Goal: Transaction & Acquisition: Download file/media

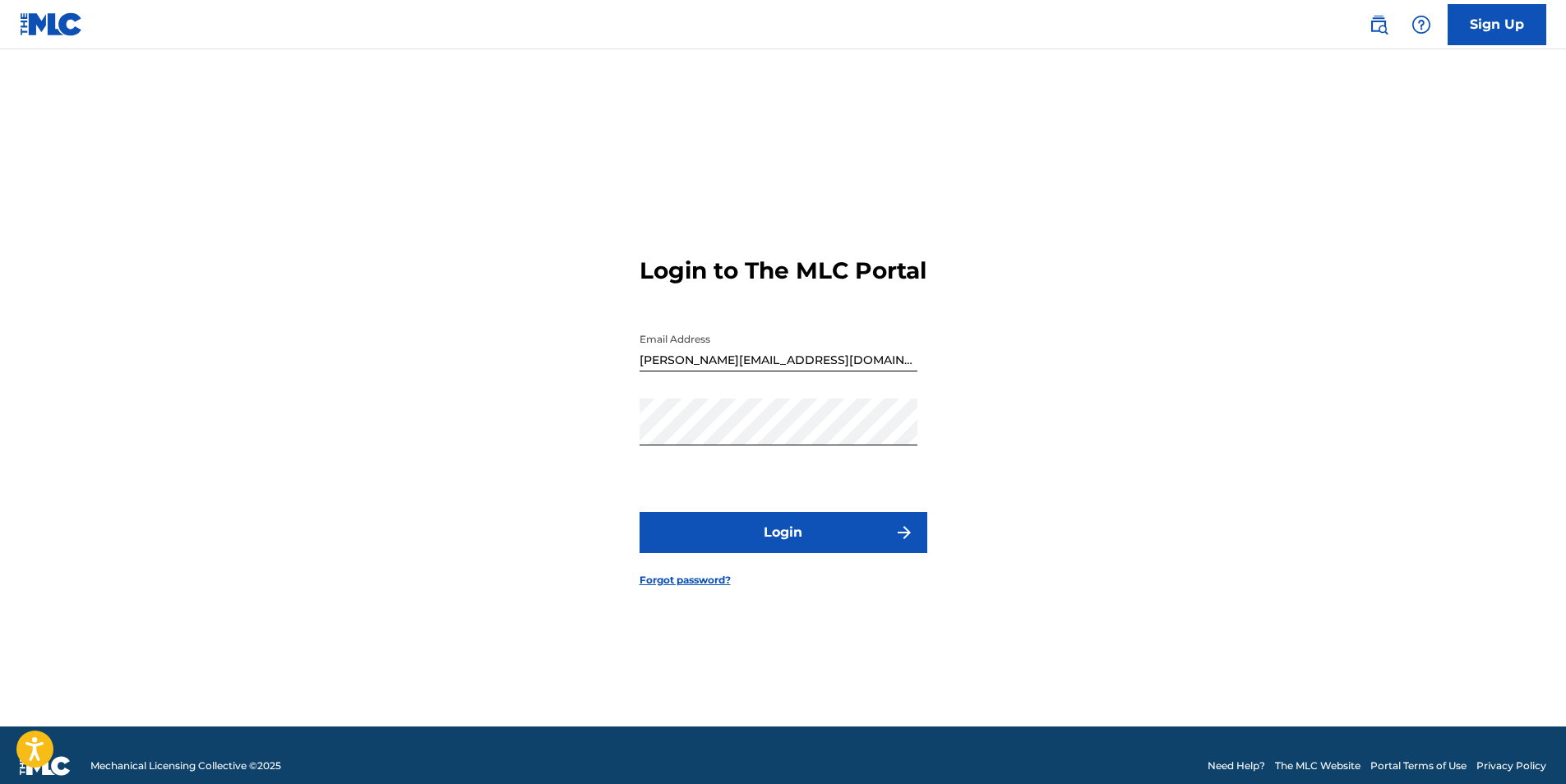
click at [829, 537] on button "Login" at bounding box center [783, 533] width 288 height 41
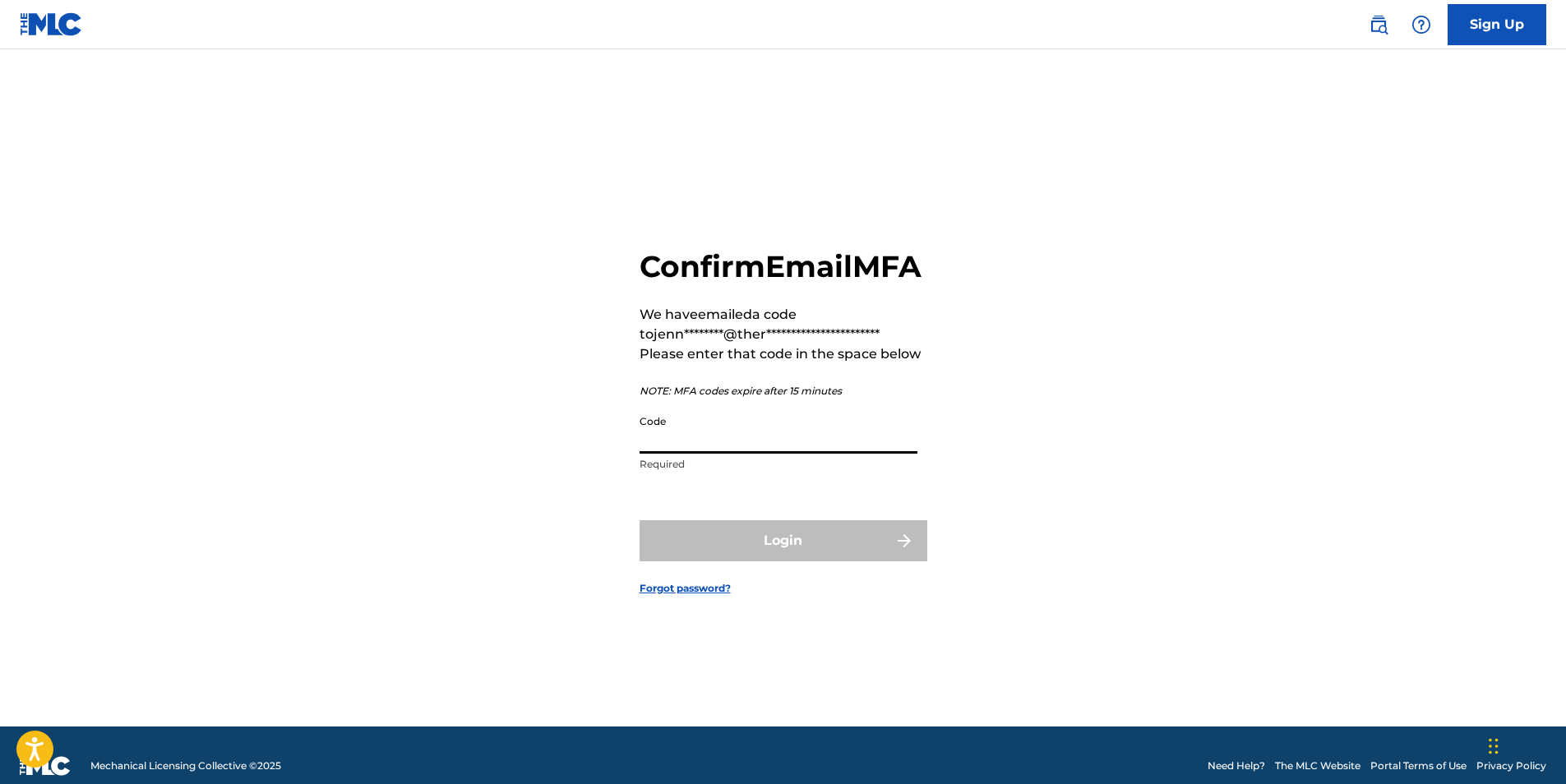
paste input "410263"
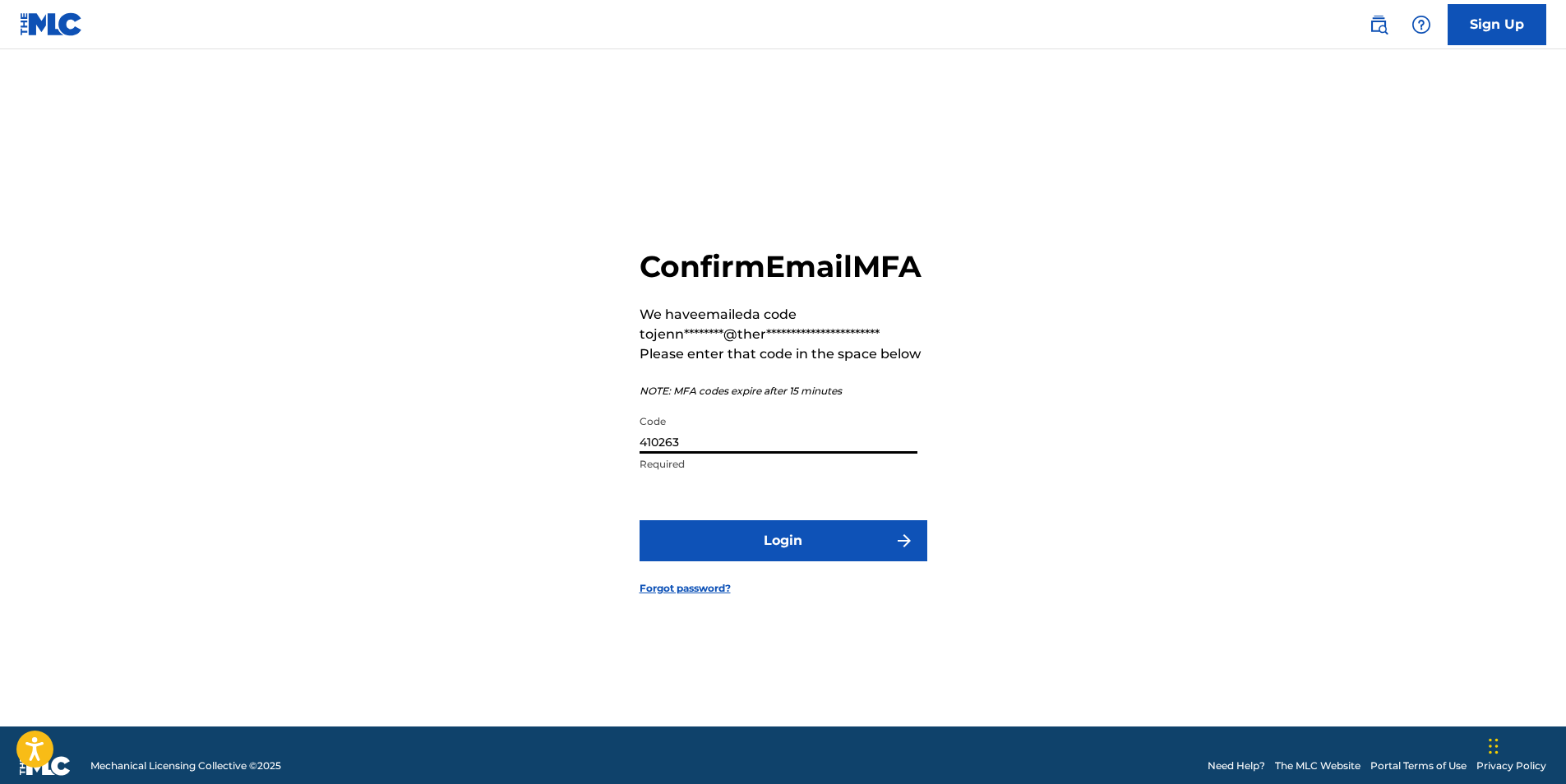
type input "410263"
click at [769, 554] on button "Login" at bounding box center [783, 541] width 288 height 41
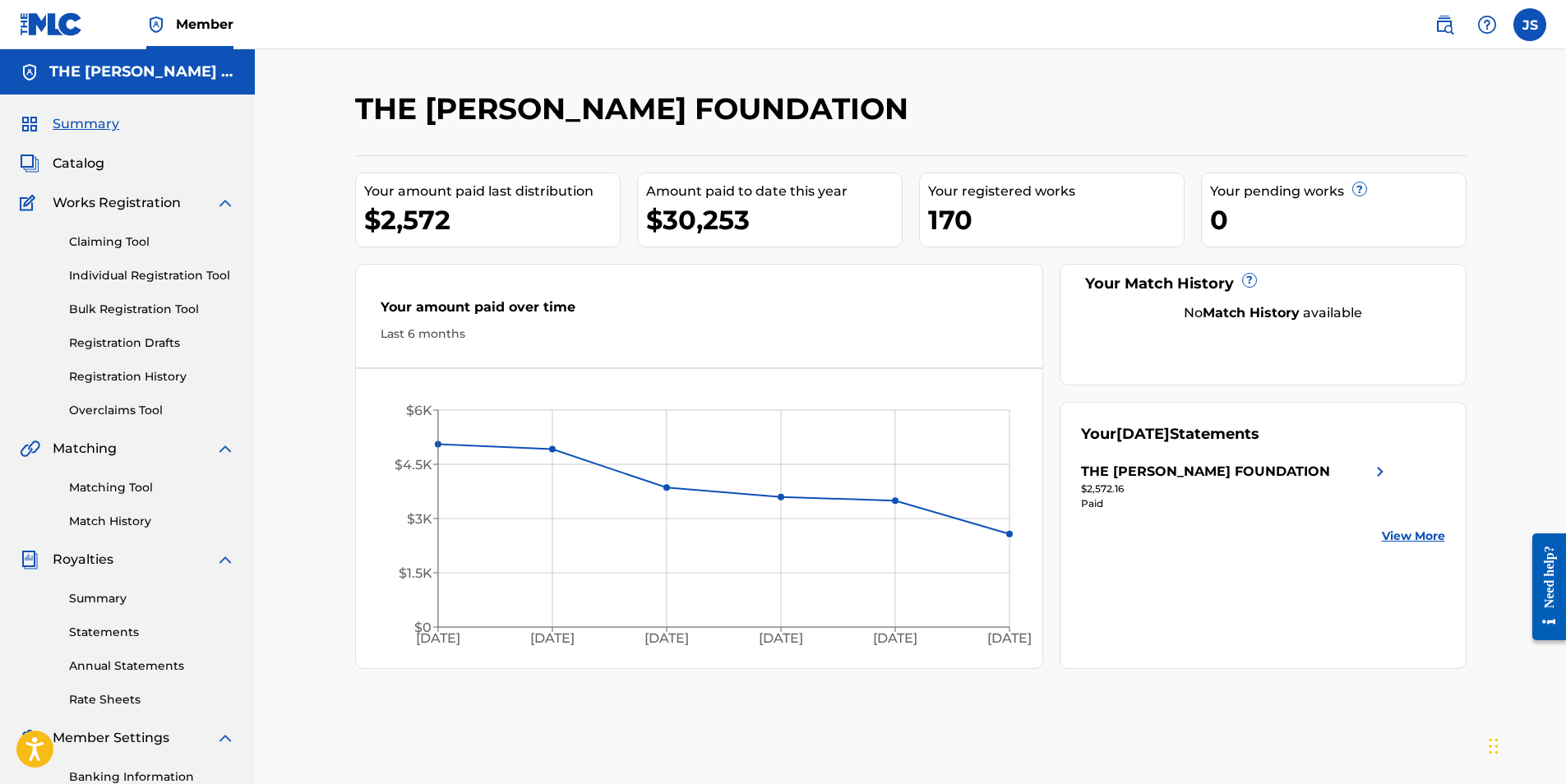
click at [132, 629] on link "Statements" at bounding box center [152, 633] width 166 height 18
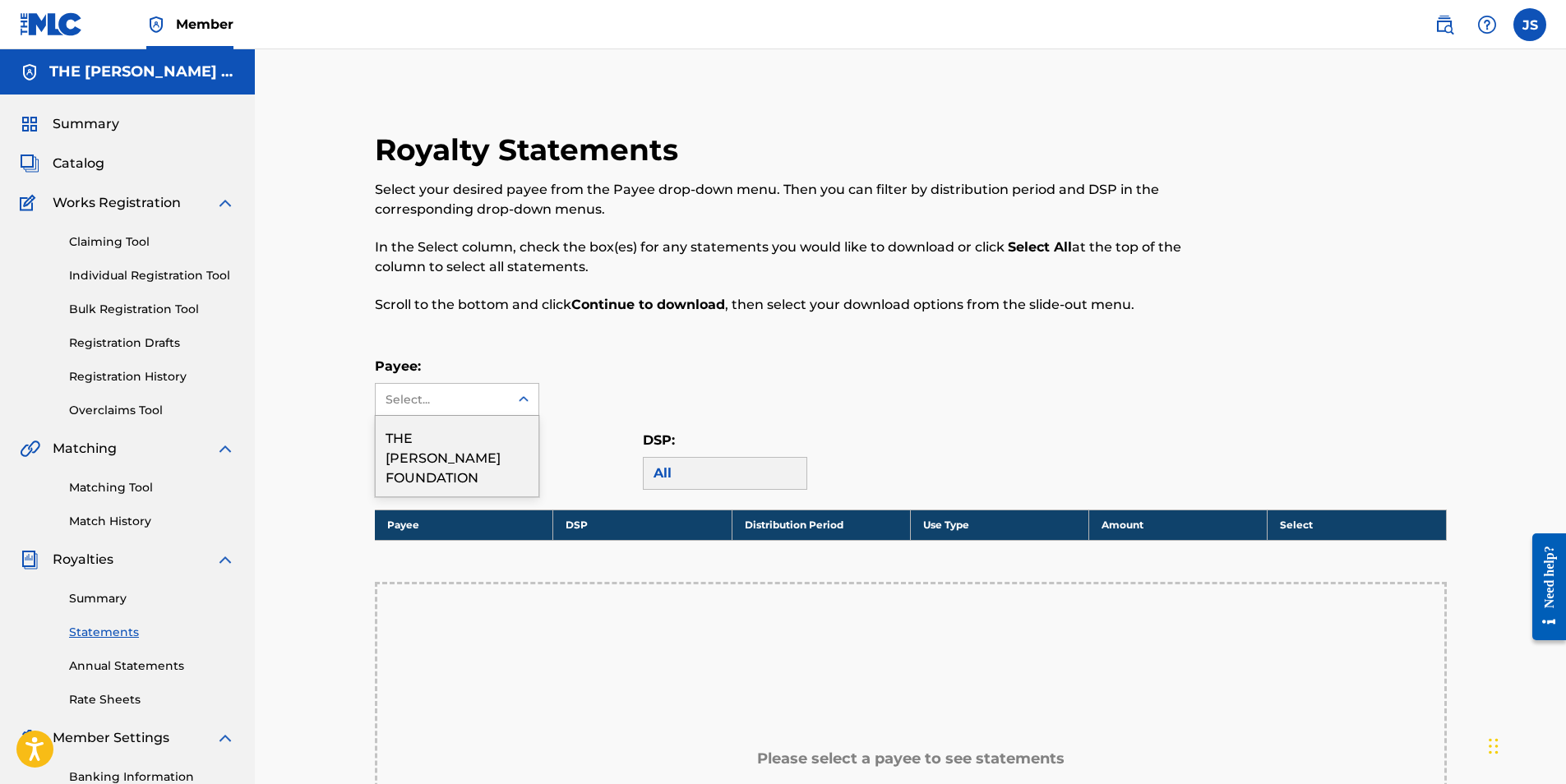
click at [526, 395] on icon at bounding box center [523, 399] width 17 height 17
click at [463, 436] on div "THE [PERSON_NAME] FOUNDATION" at bounding box center [457, 456] width 163 height 81
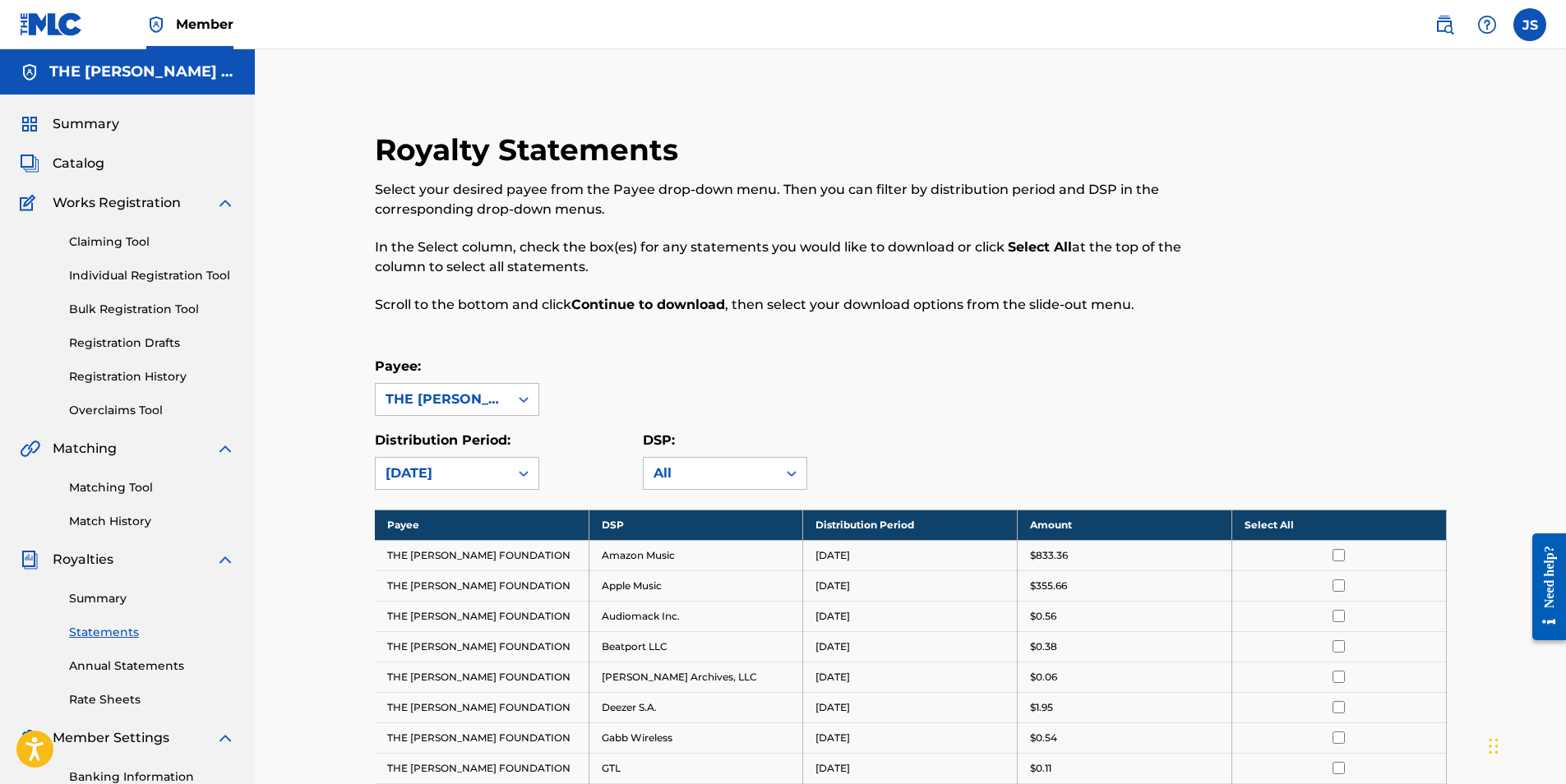
click at [1281, 525] on th "Select All" at bounding box center [1338, 525] width 214 height 30
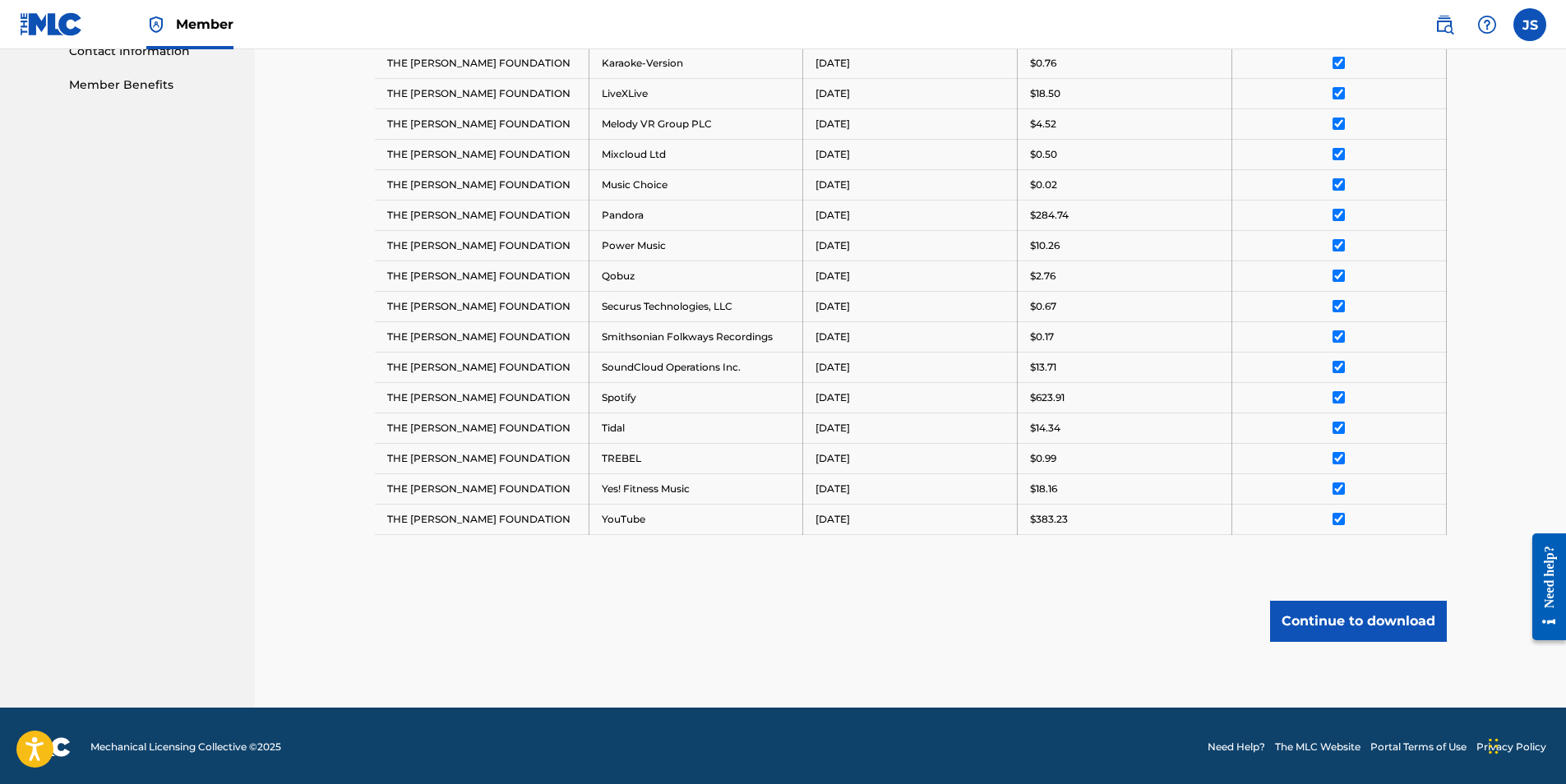
scroll to position [829, 0]
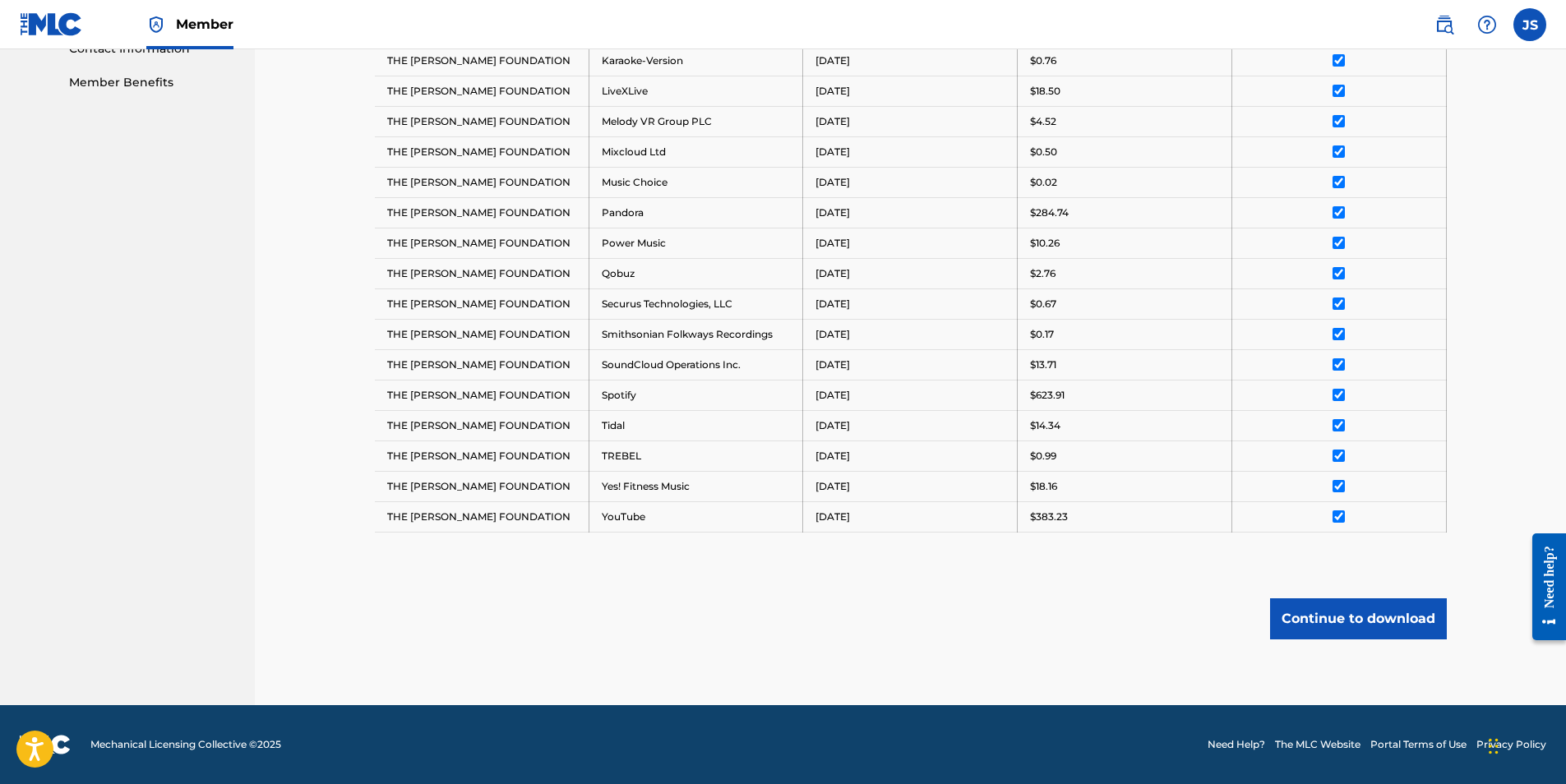
click at [1326, 608] on button "Continue to download" at bounding box center [1359, 619] width 177 height 41
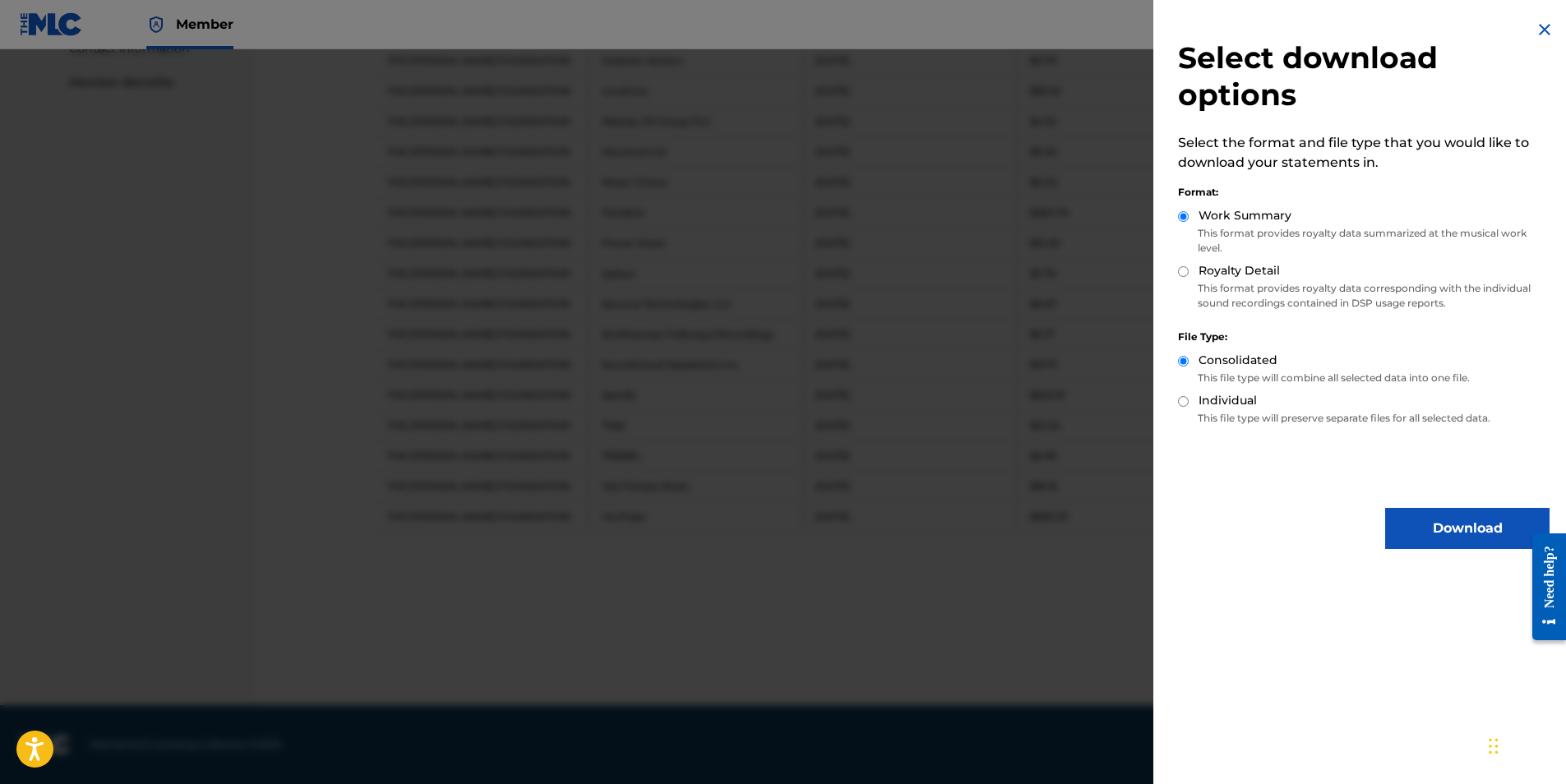
click at [1438, 529] on button "Download" at bounding box center [1468, 528] width 165 height 41
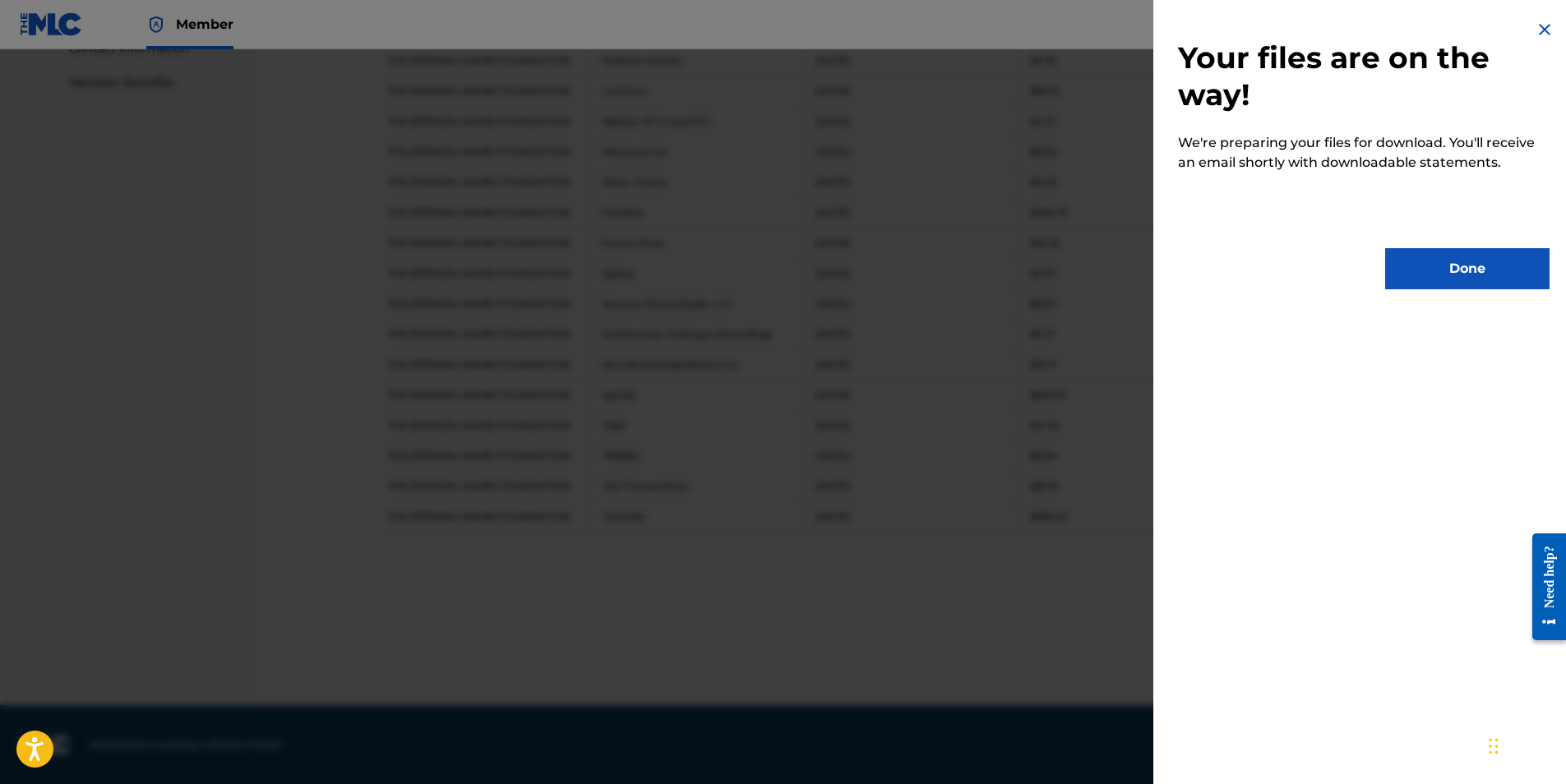
click at [1459, 271] on button "Done" at bounding box center [1468, 269] width 165 height 41
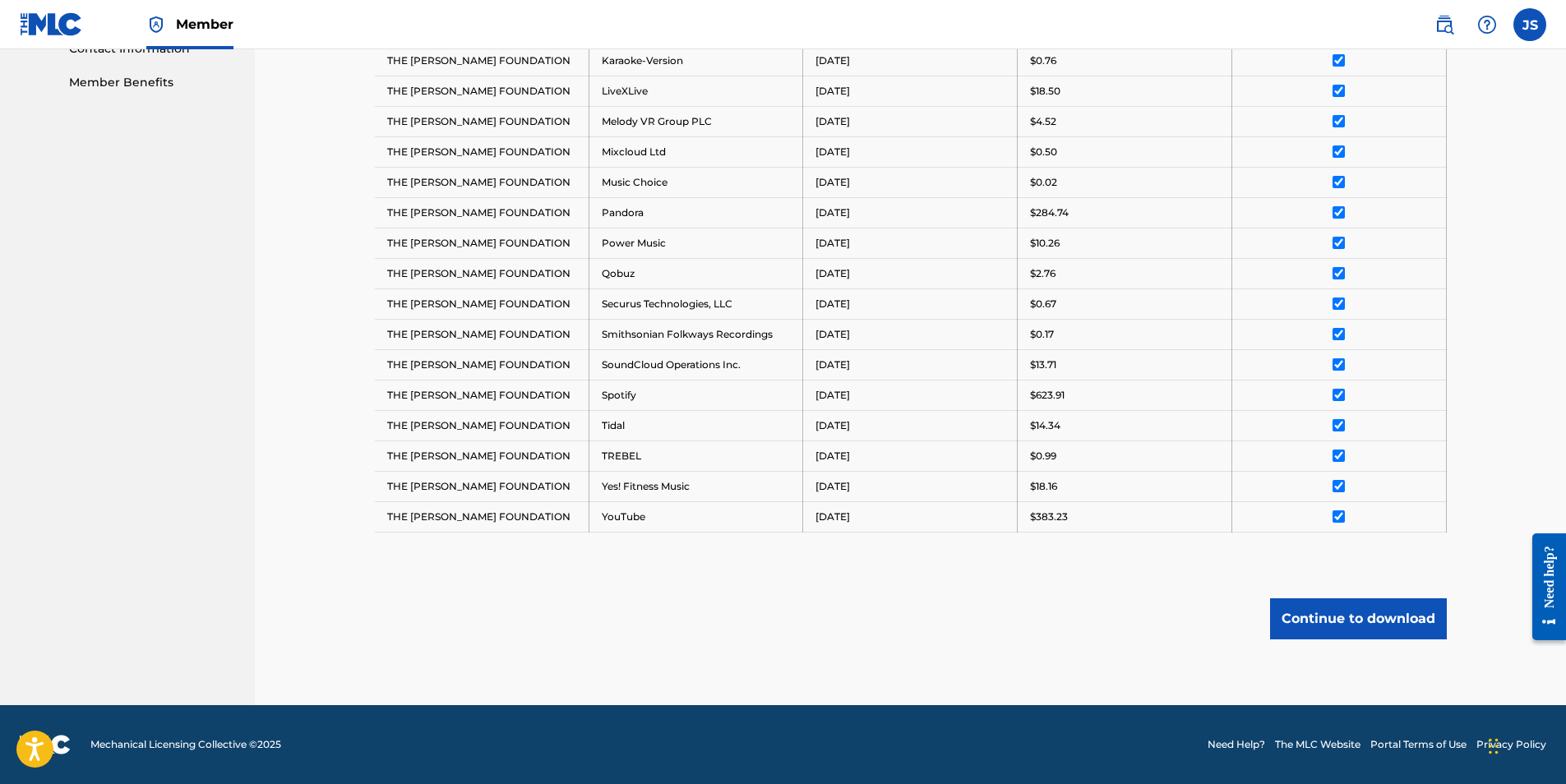
click at [1342, 621] on button "Continue to download" at bounding box center [1359, 619] width 177 height 41
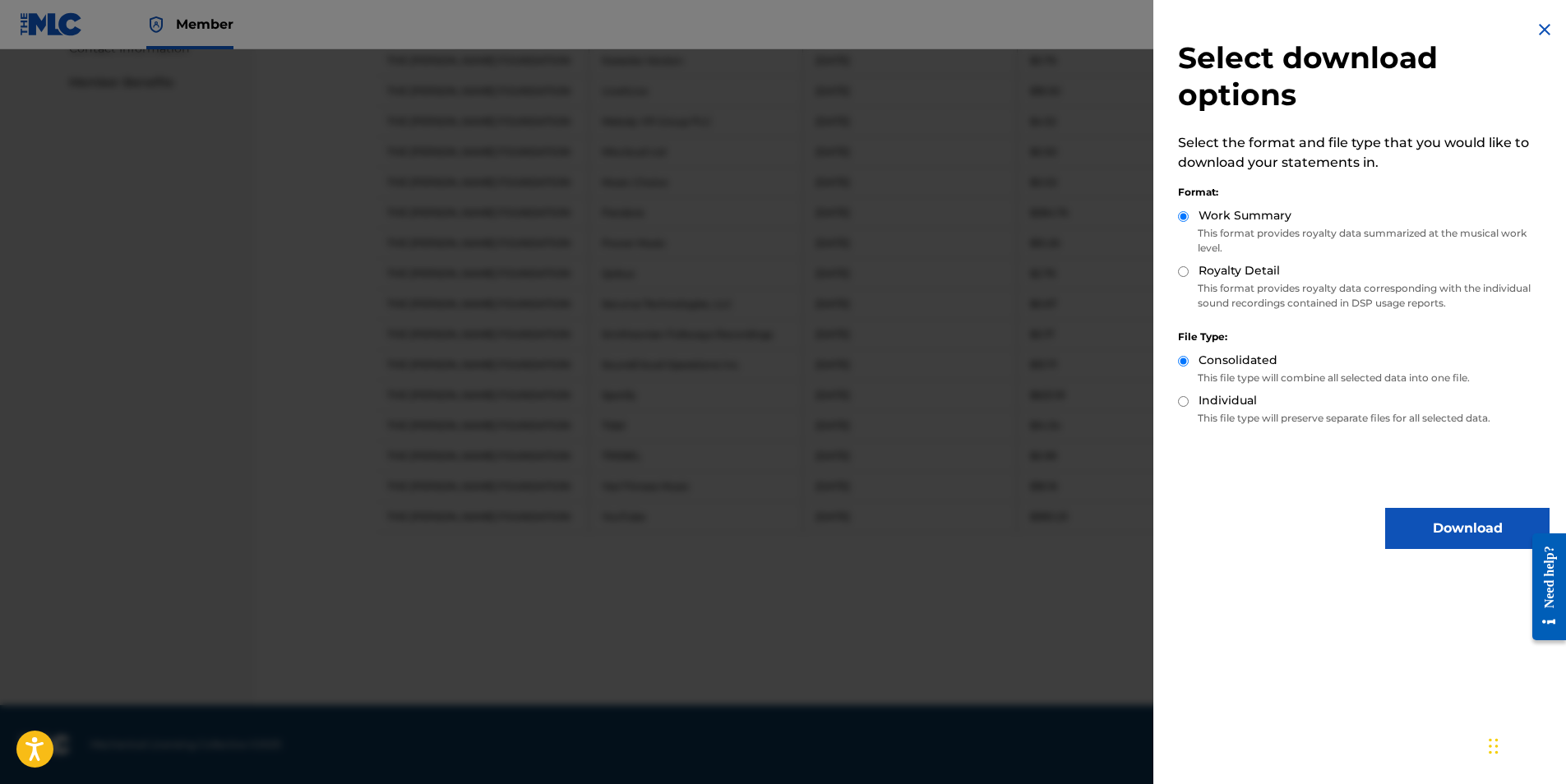
click at [1186, 275] on input "Royalty Detail" at bounding box center [1184, 272] width 11 height 11
radio input "true"
click at [1469, 527] on button "Download" at bounding box center [1468, 528] width 165 height 41
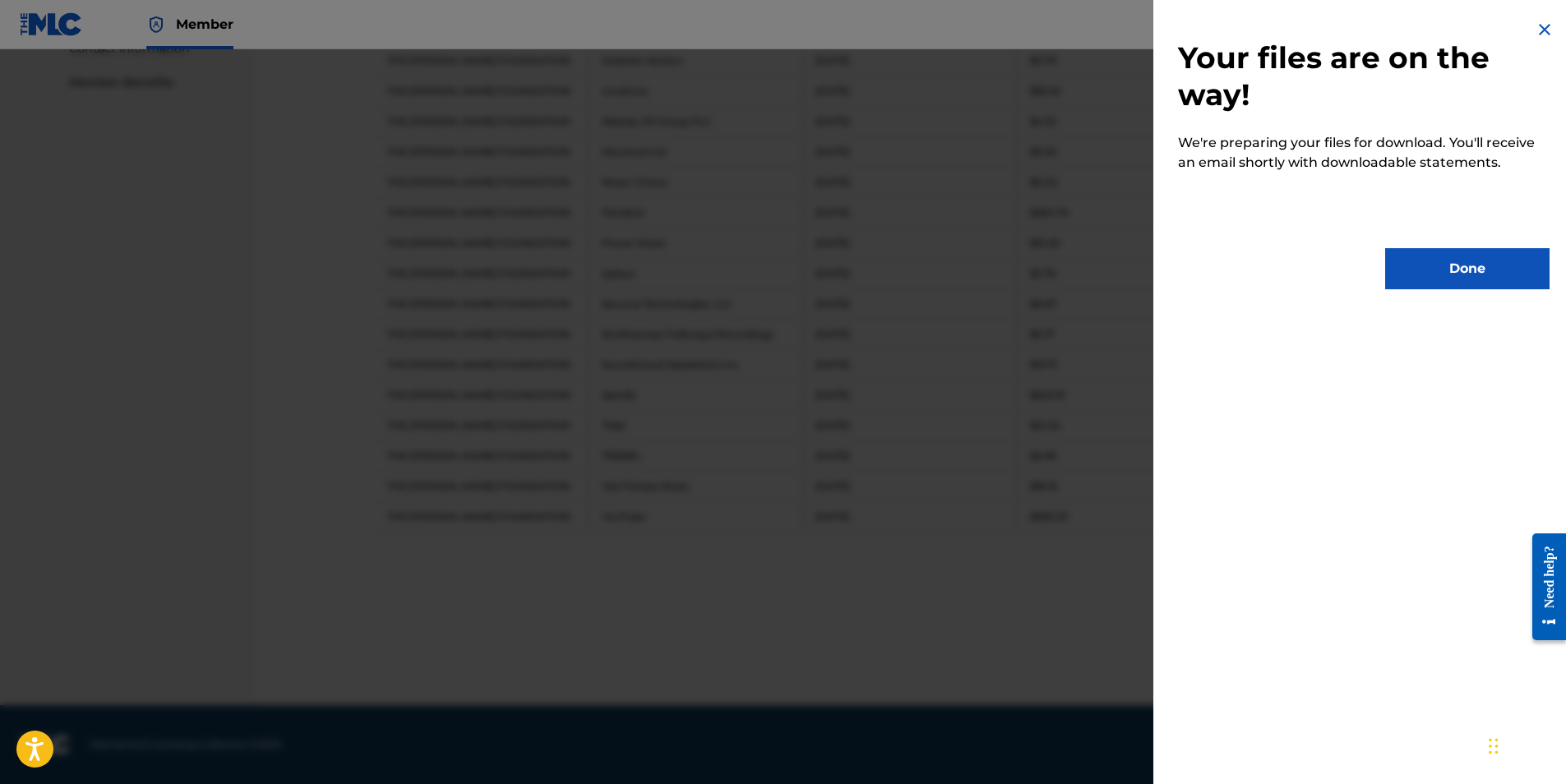
click at [1450, 276] on button "Done" at bounding box center [1468, 269] width 165 height 41
